Goal: Transaction & Acquisition: Book appointment/travel/reservation

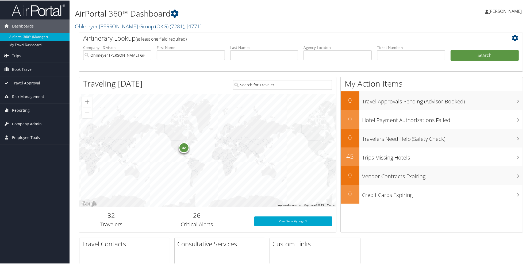
click at [21, 67] on span "Book Travel" at bounding box center [22, 68] width 21 height 13
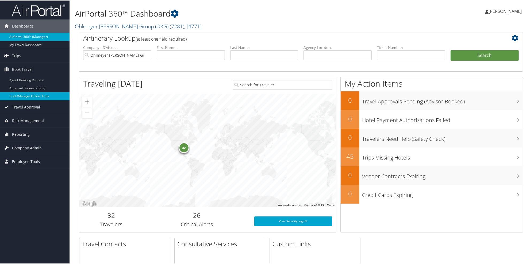
click at [22, 94] on link "Book/Manage Online Trips" at bounding box center [34, 96] width 69 height 8
click at [22, 69] on span "Book Travel" at bounding box center [22, 68] width 21 height 13
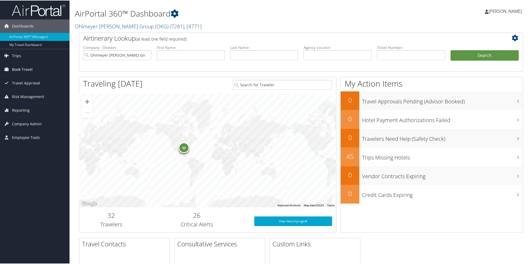
click at [22, 69] on span "Book Travel" at bounding box center [22, 68] width 21 height 13
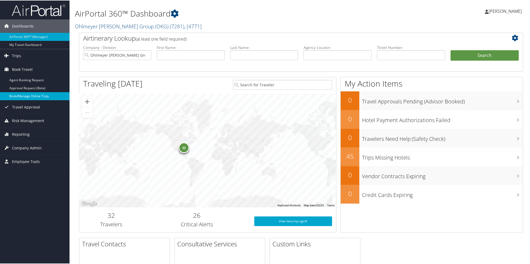
click at [21, 96] on link "Book/Manage Online Trips" at bounding box center [34, 96] width 69 height 8
